Goal: Information Seeking & Learning: Learn about a topic

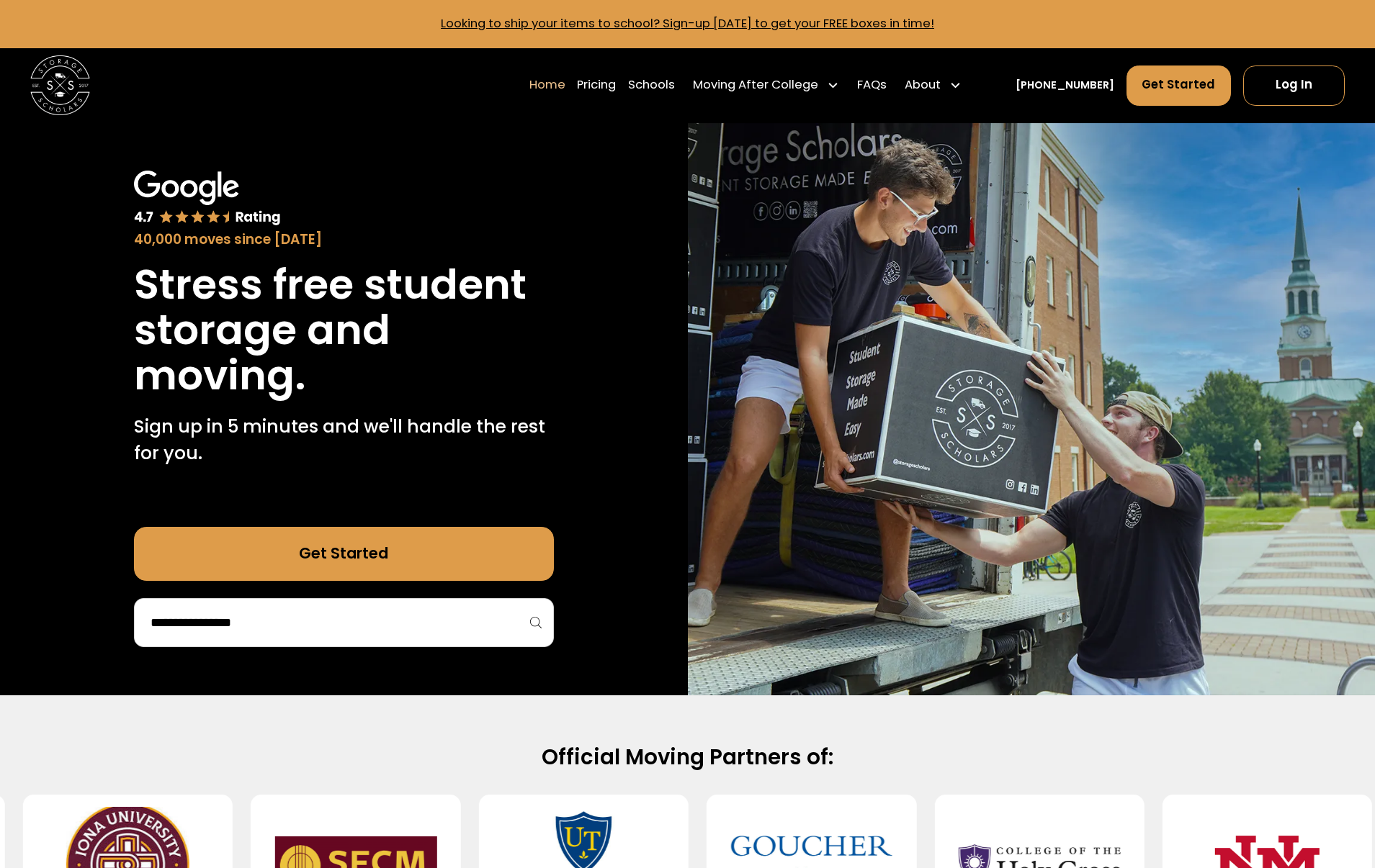
click at [475, 638] on div at bounding box center [343, 622] width 420 height 49
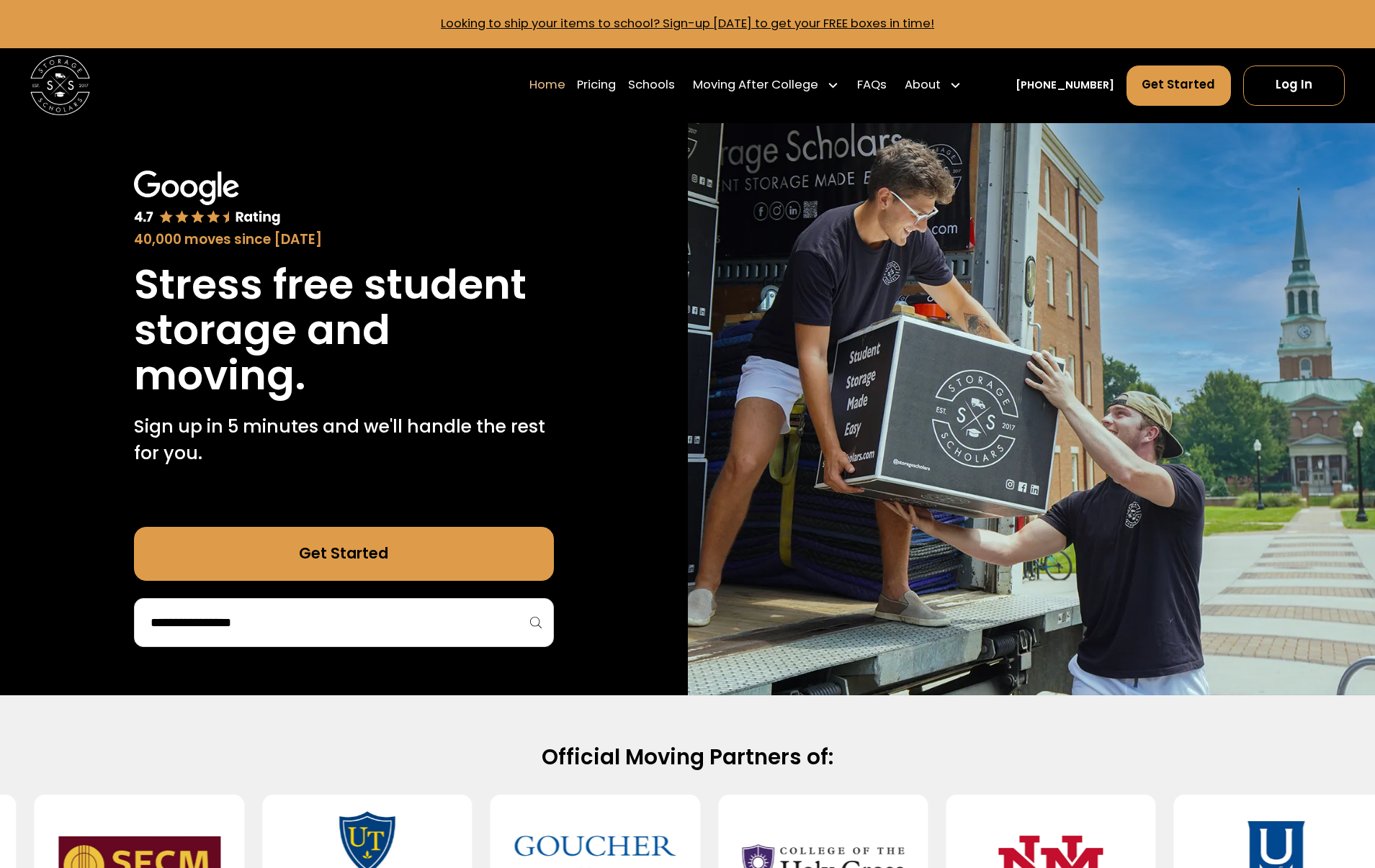
click at [467, 623] on input "search" at bounding box center [343, 622] width 390 height 25
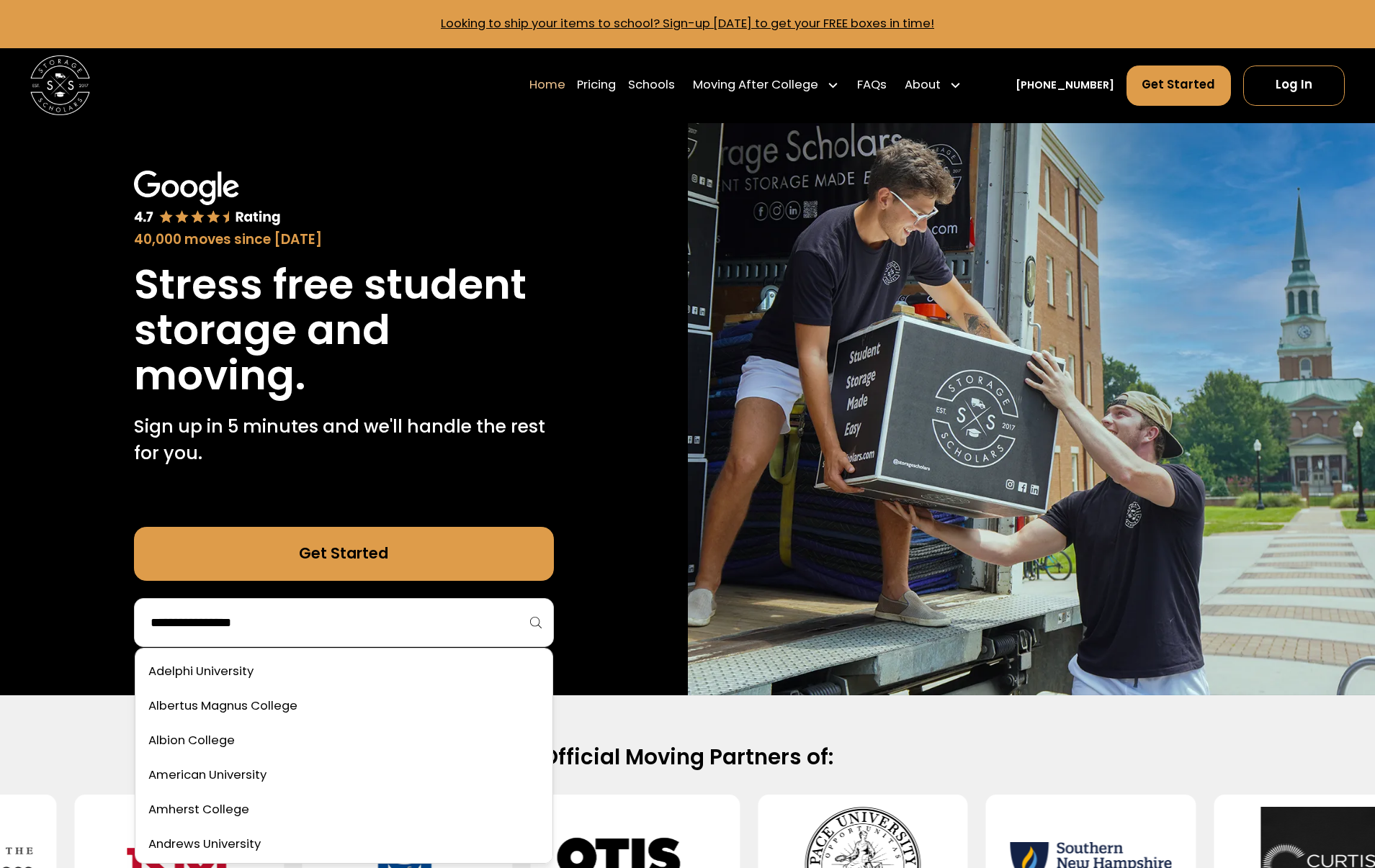
type input "*"
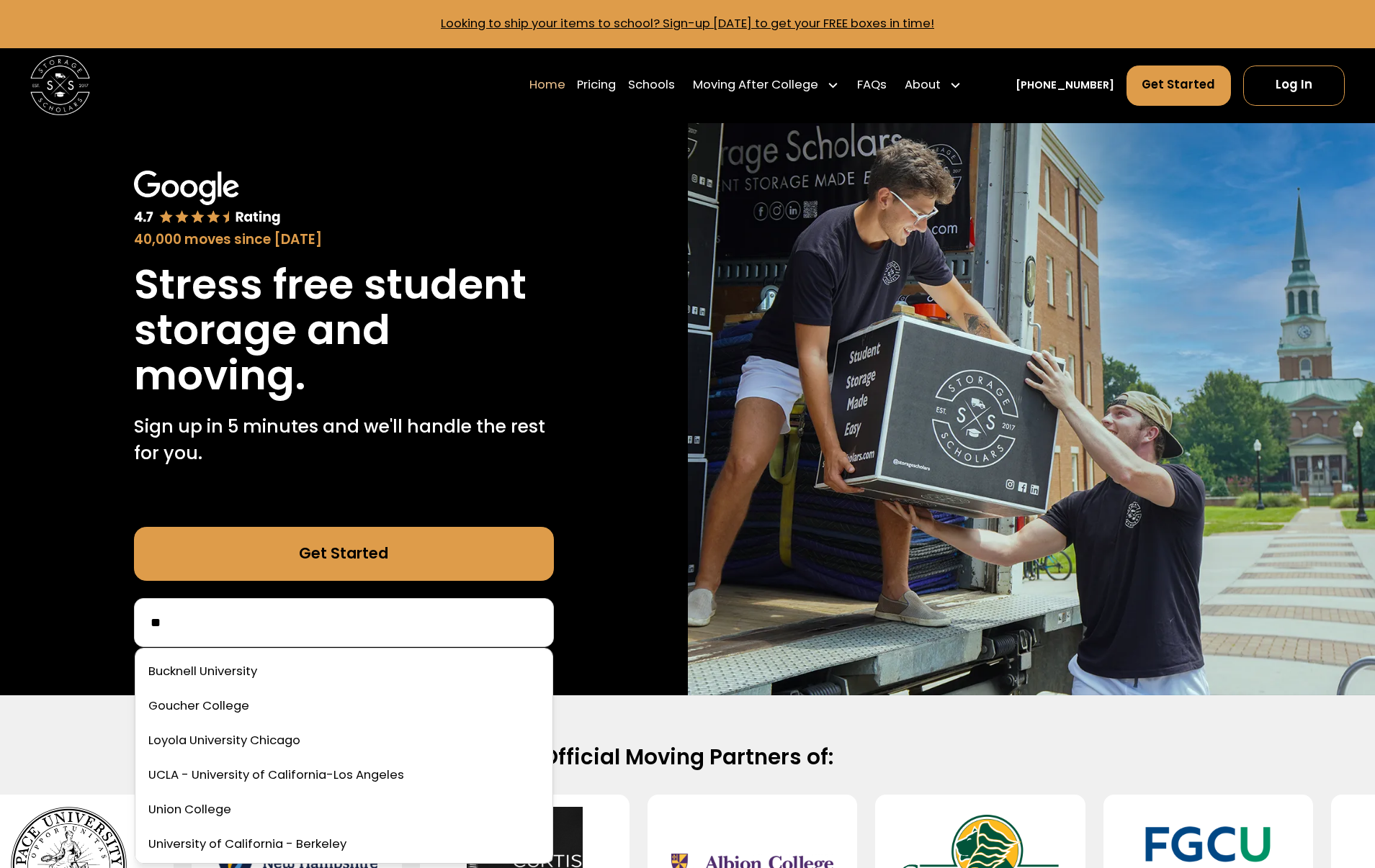
type input "*"
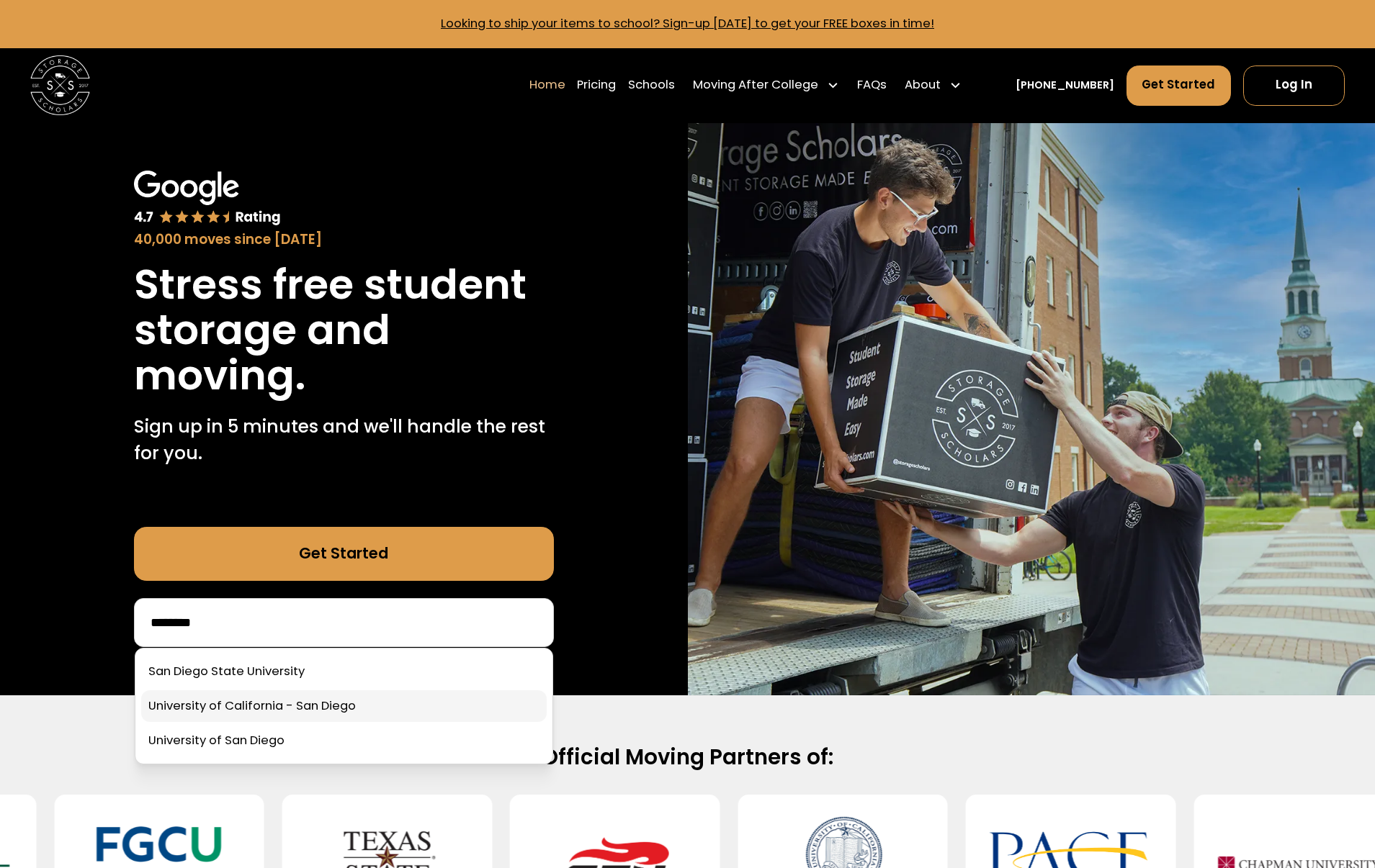
type input "********"
click at [459, 699] on link at bounding box center [343, 706] width 406 height 32
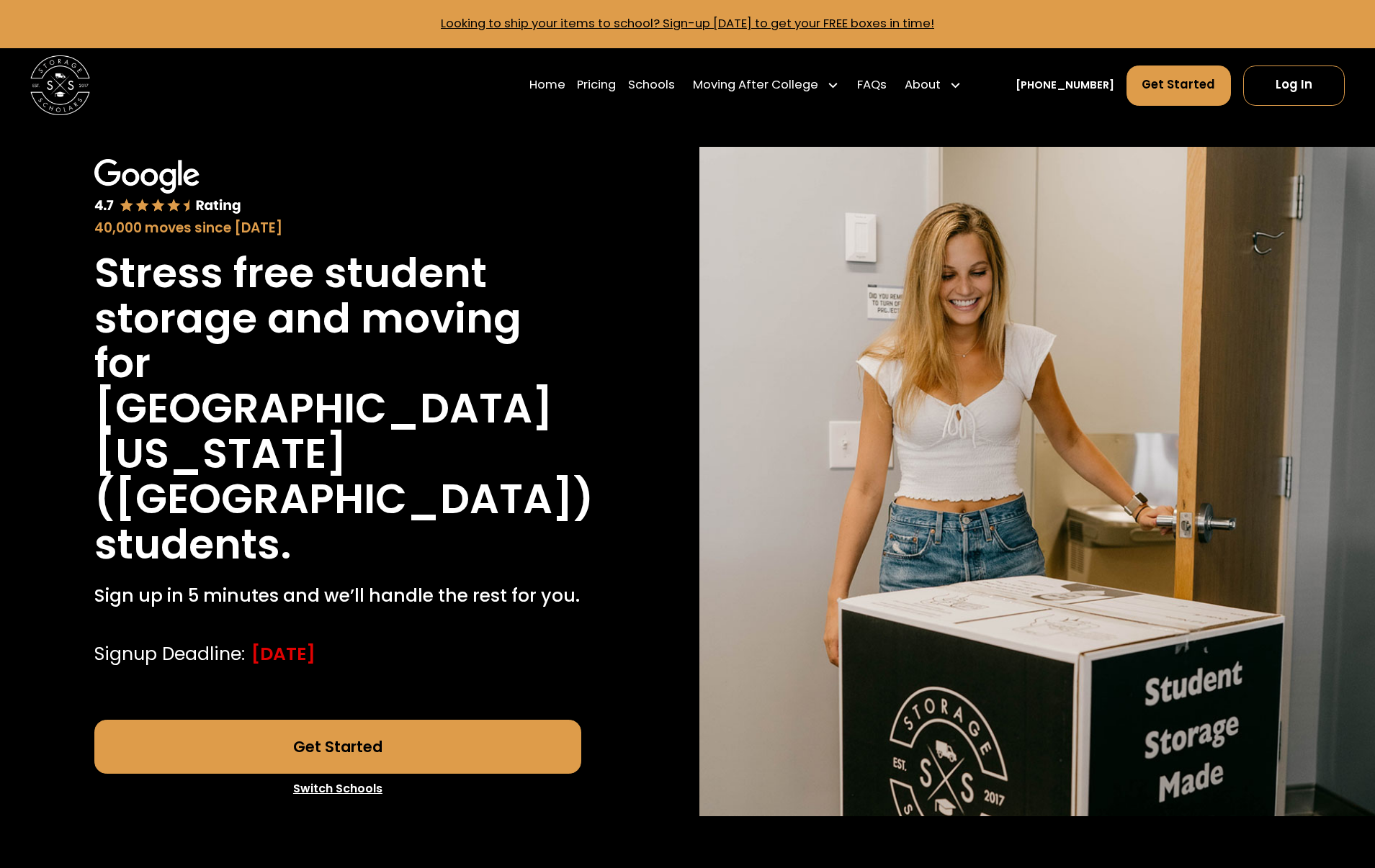
click at [549, 732] on link "Get Started" at bounding box center [337, 746] width 486 height 54
click at [615, 84] on link "Pricing" at bounding box center [596, 86] width 39 height 42
